Goal: Check status: Check status

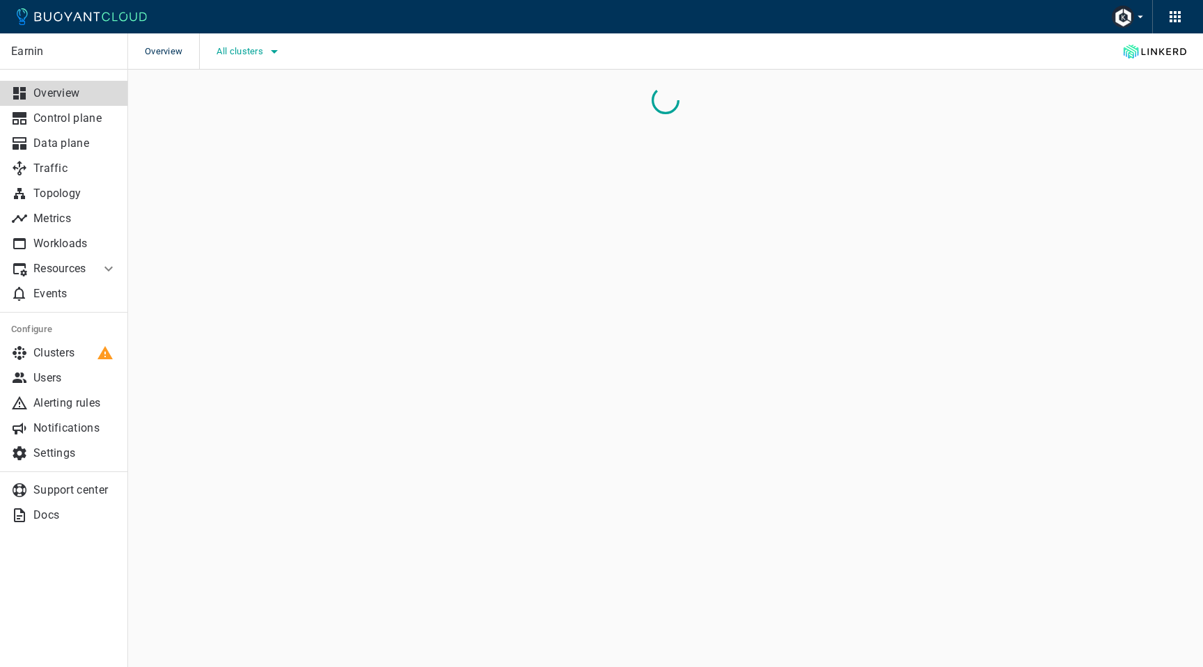
click at [273, 52] on icon "button" at bounding box center [274, 51] width 17 height 17
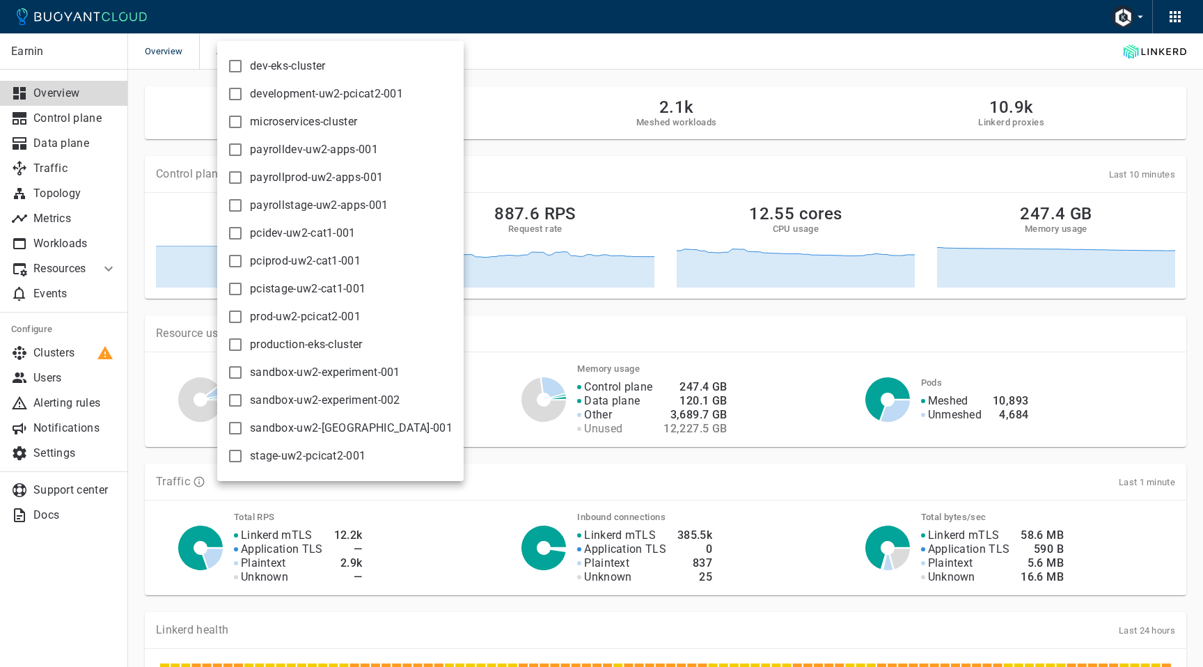
click at [325, 343] on span "production-eks-cluster" at bounding box center [306, 345] width 113 height 14
click at [244, 343] on input "production-eks-cluster" at bounding box center [235, 344] width 17 height 17
checkbox input "true"
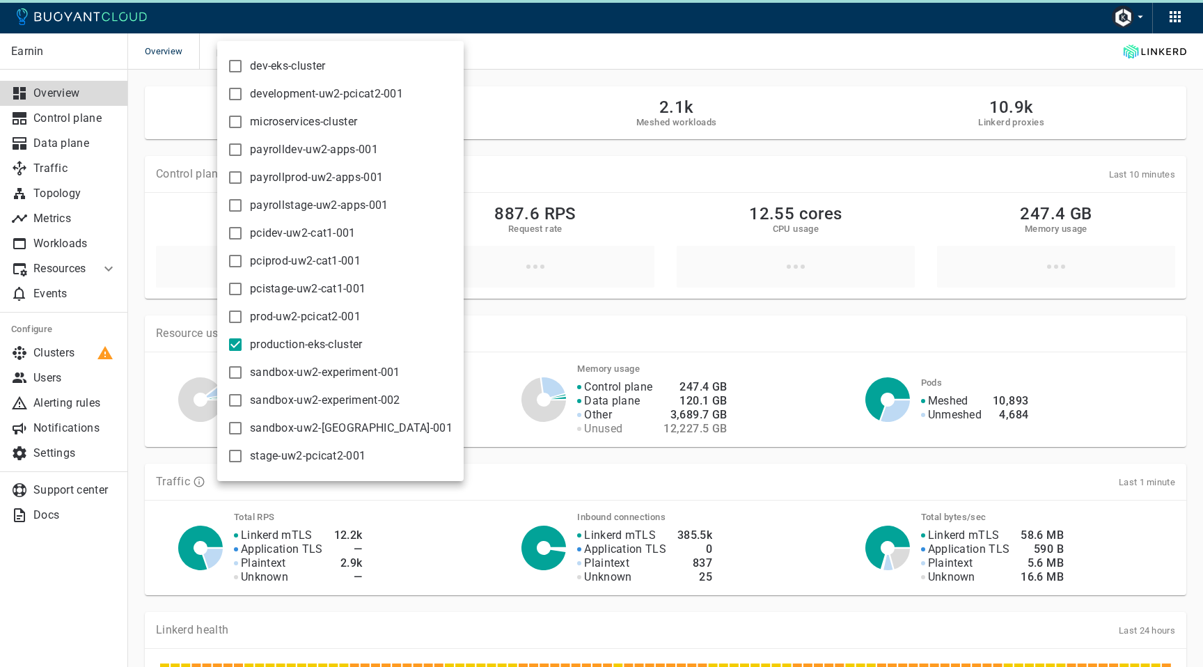
click at [552, 49] on div at bounding box center [601, 333] width 1203 height 667
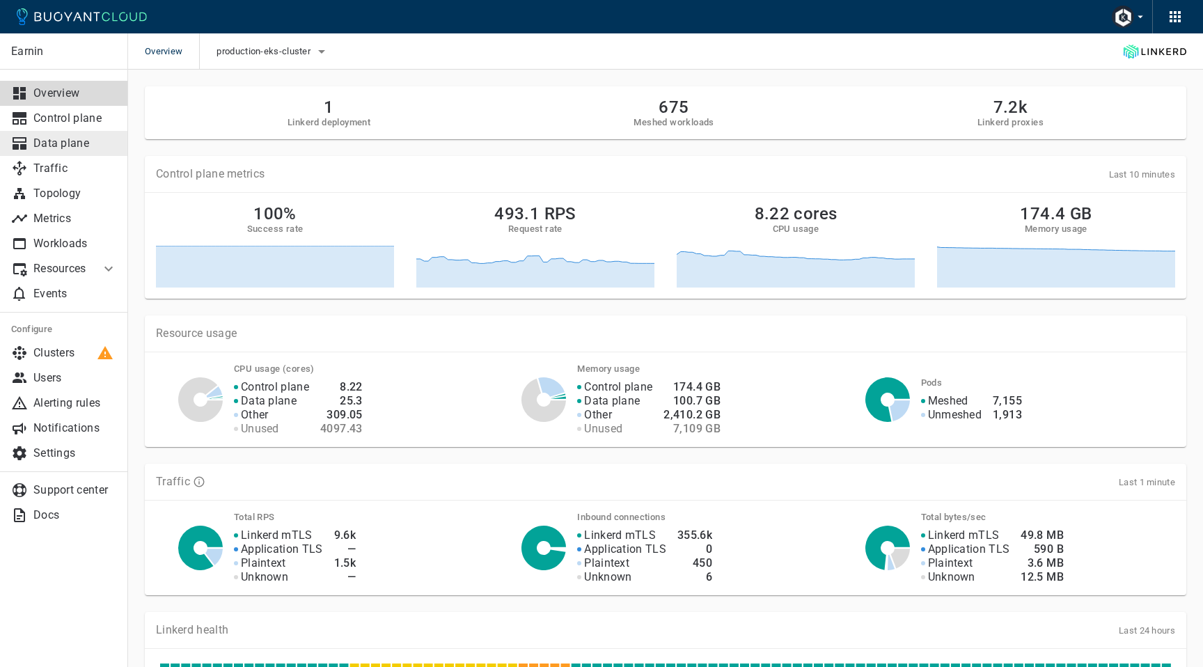
click at [88, 139] on p "Data plane" at bounding box center [75, 143] width 84 height 14
